Goal: Task Accomplishment & Management: Manage account settings

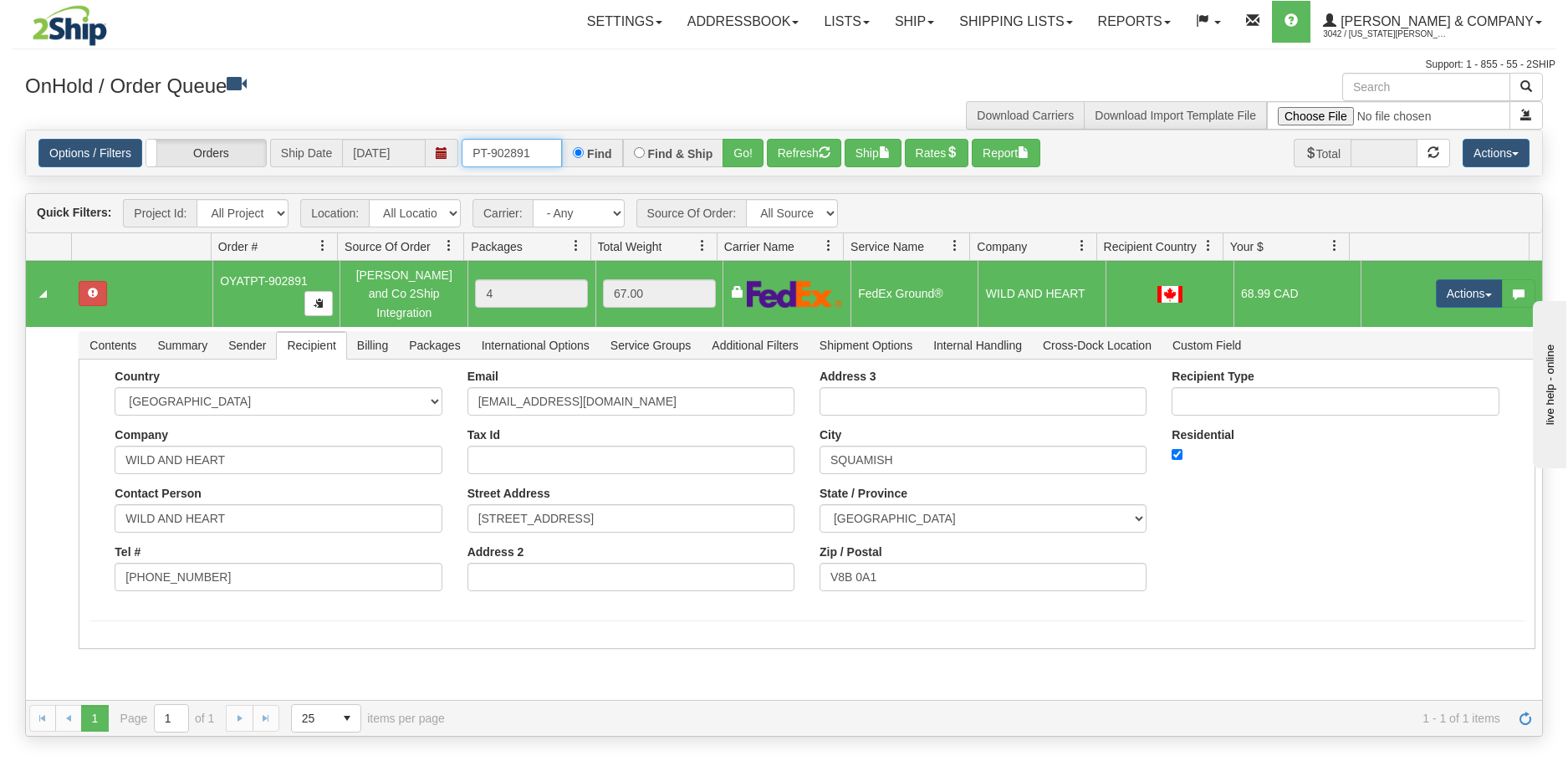
drag, startPoint x: 535, startPoint y: 160, endPoint x: 513, endPoint y: 159, distance: 22.0
click at [513, 159] on input "PT-902891" at bounding box center [512, 153] width 101 height 29
type input "PT-902719"
click at [741, 156] on button "Go!" at bounding box center [743, 153] width 41 height 29
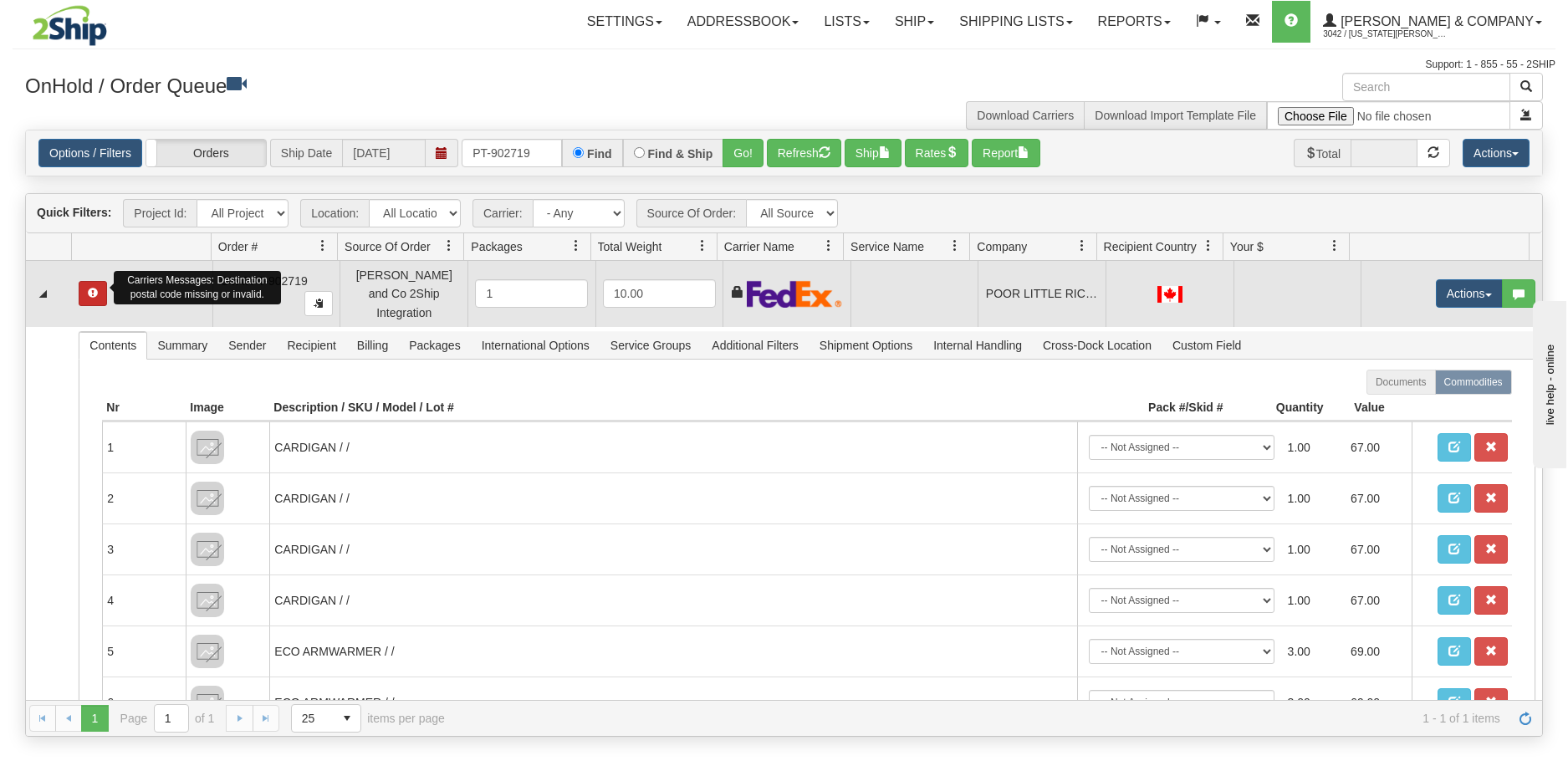
click at [88, 287] on span "button" at bounding box center [93, 293] width 10 height 10
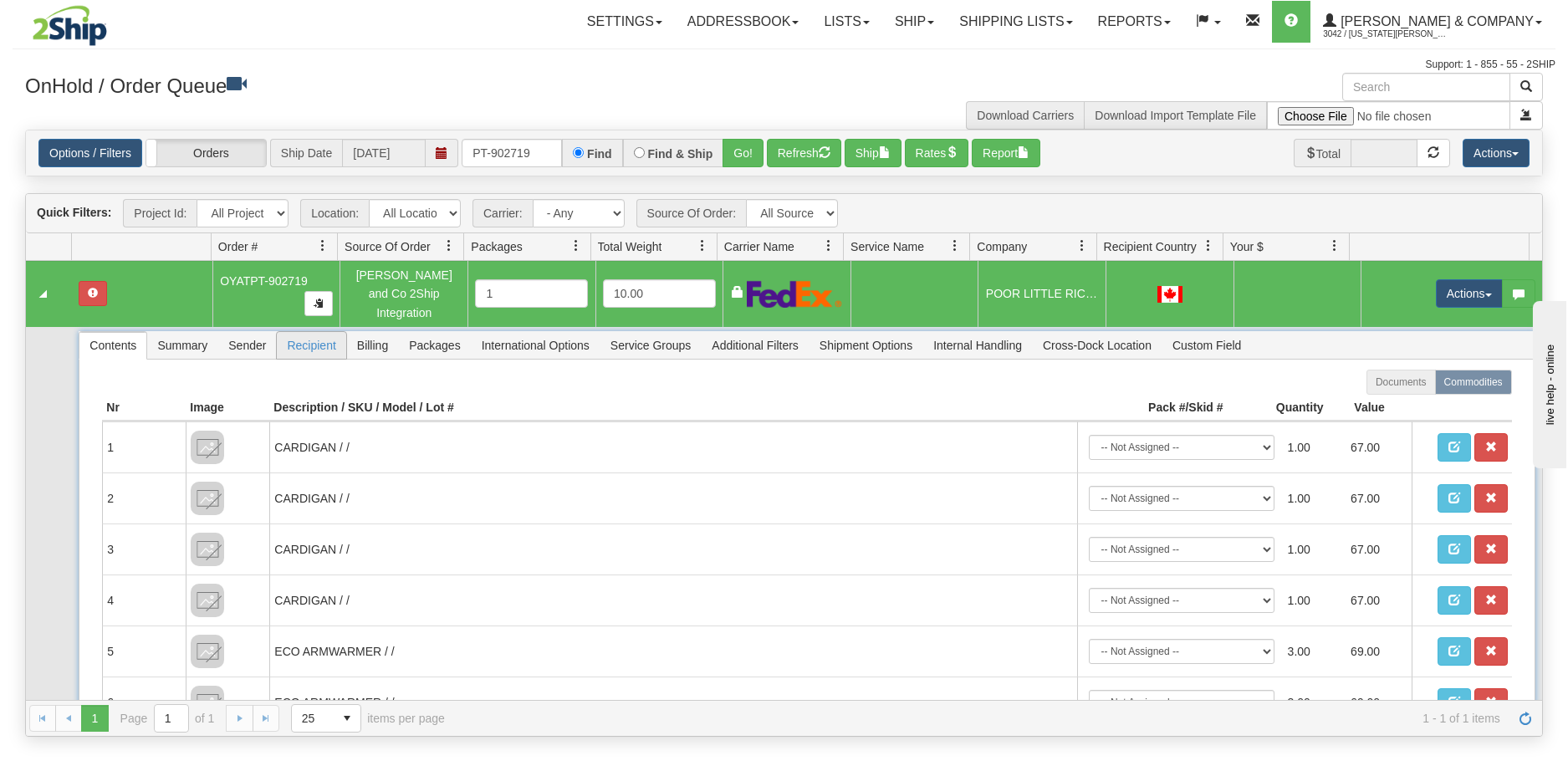
click at [311, 331] on span "Recipient" at bounding box center [310, 345] width 69 height 27
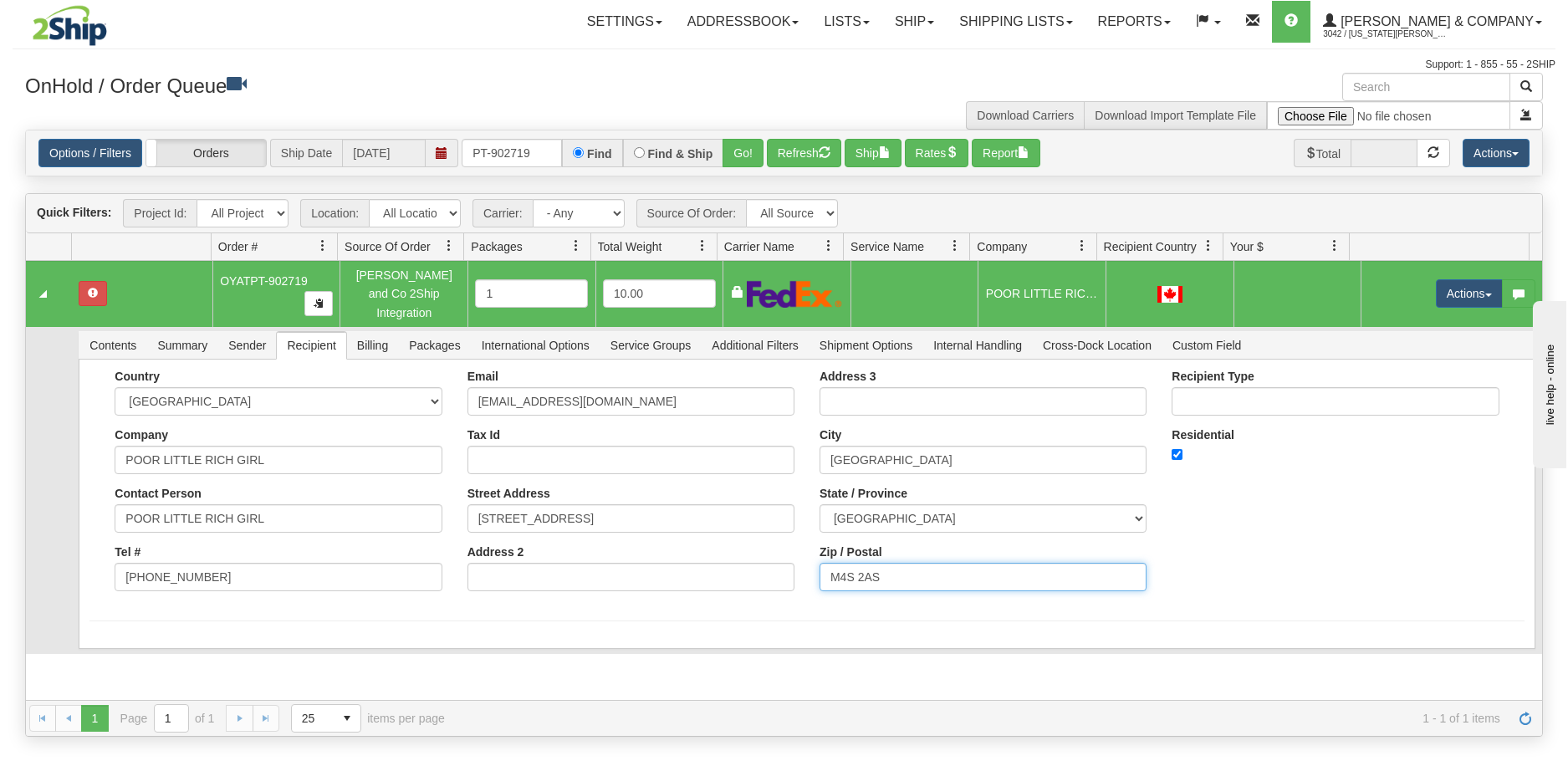
click at [881, 568] on input "M4S 2AS" at bounding box center [983, 577] width 327 height 29
type input "M4S 2A3"
click at [68, 594] on td at bounding box center [49, 490] width 46 height 327
click at [107, 640] on button "Save" at bounding box center [113, 652] width 48 height 29
click at [1451, 283] on button "Actions" at bounding box center [1468, 293] width 67 height 29
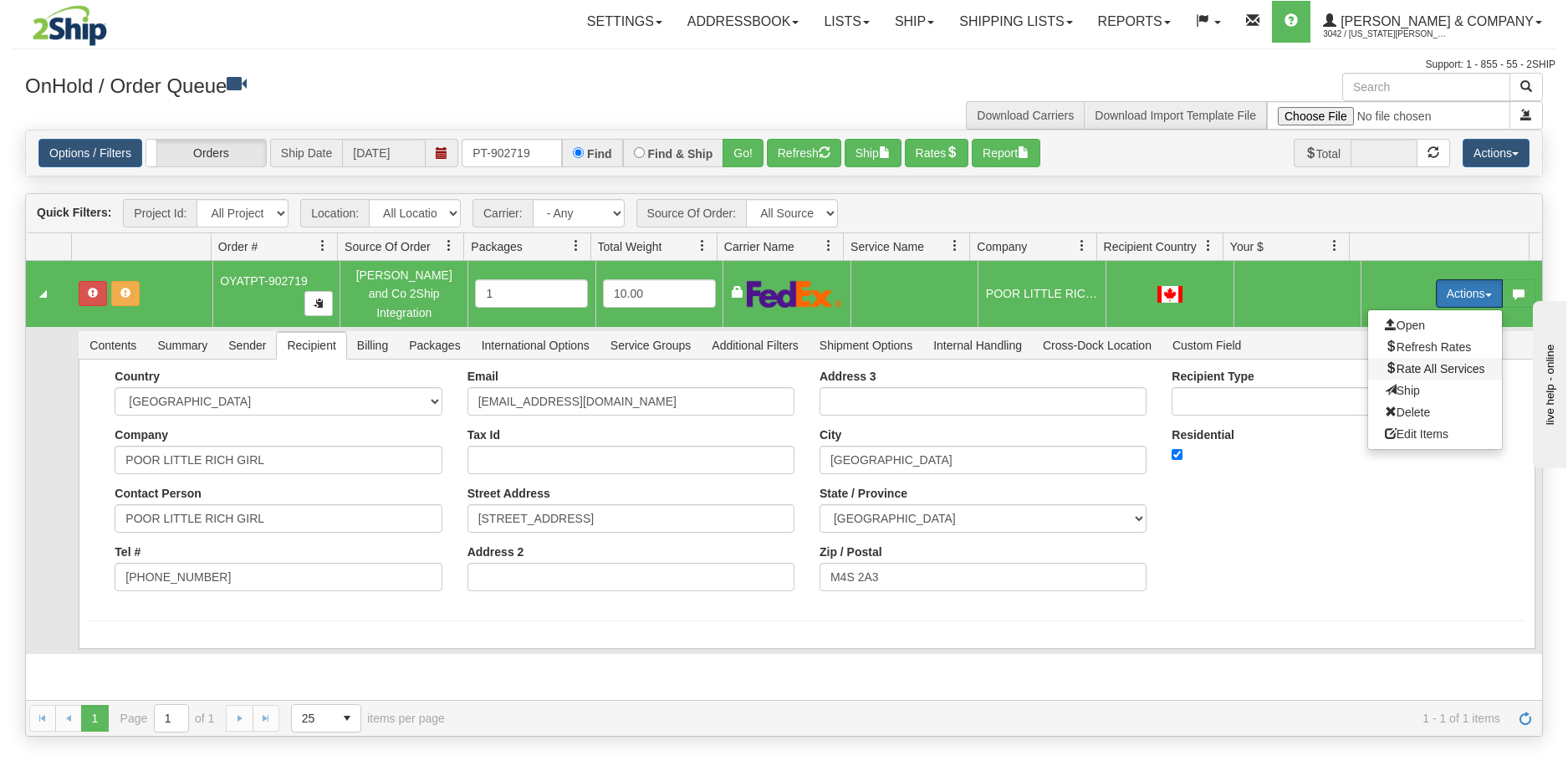
click at [1426, 364] on span "Rate All Services" at bounding box center [1434, 369] width 101 height 14
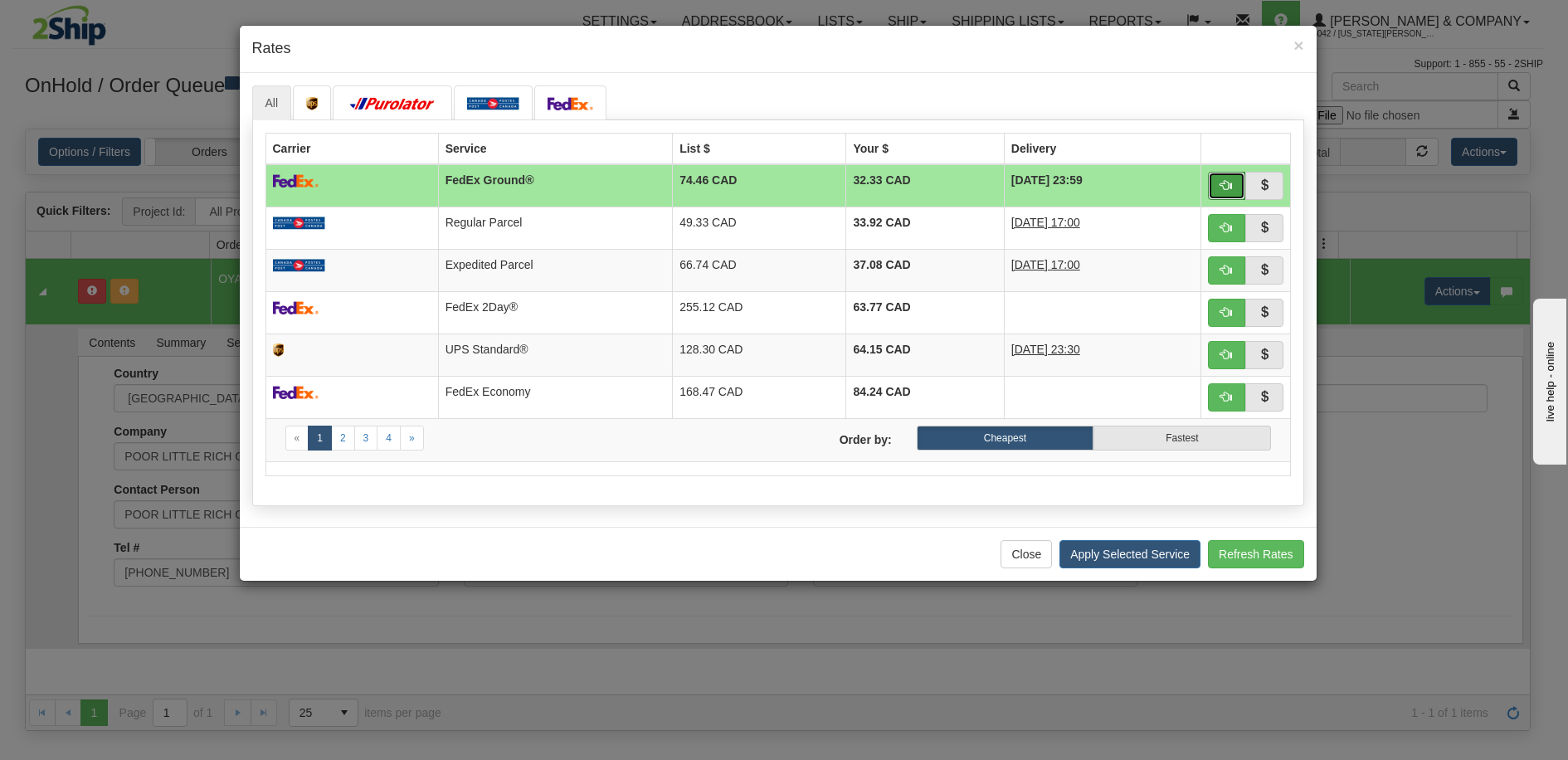
click at [1230, 184] on span "button" at bounding box center [1226, 185] width 12 height 12
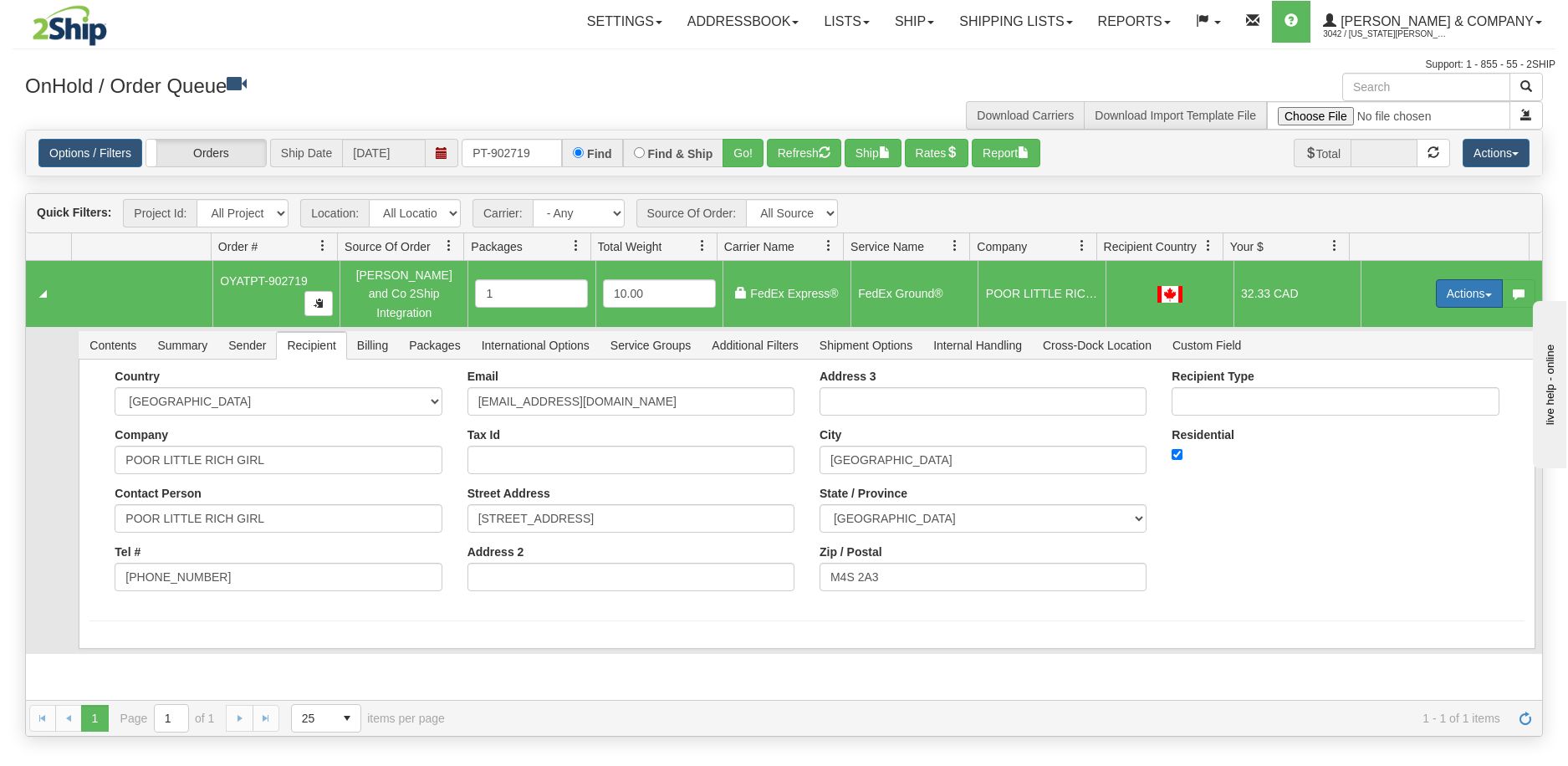
click at [1451, 292] on button "Actions" at bounding box center [1468, 293] width 67 height 29
click at [1423, 340] on span "Refresh Rates" at bounding box center [1428, 347] width 86 height 14
